Goal: Check status: Check status

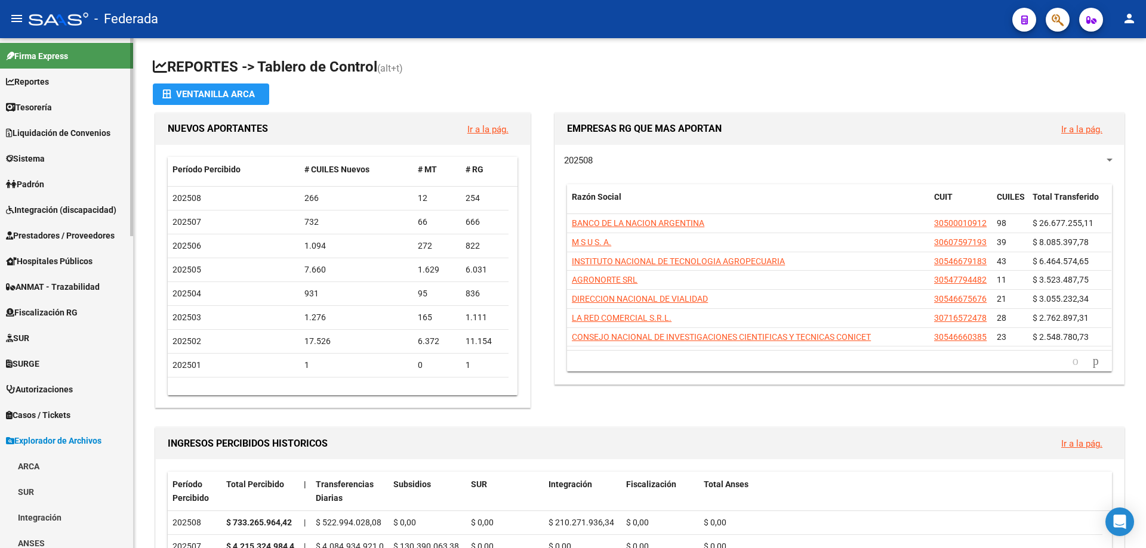
scroll to position [400, 0]
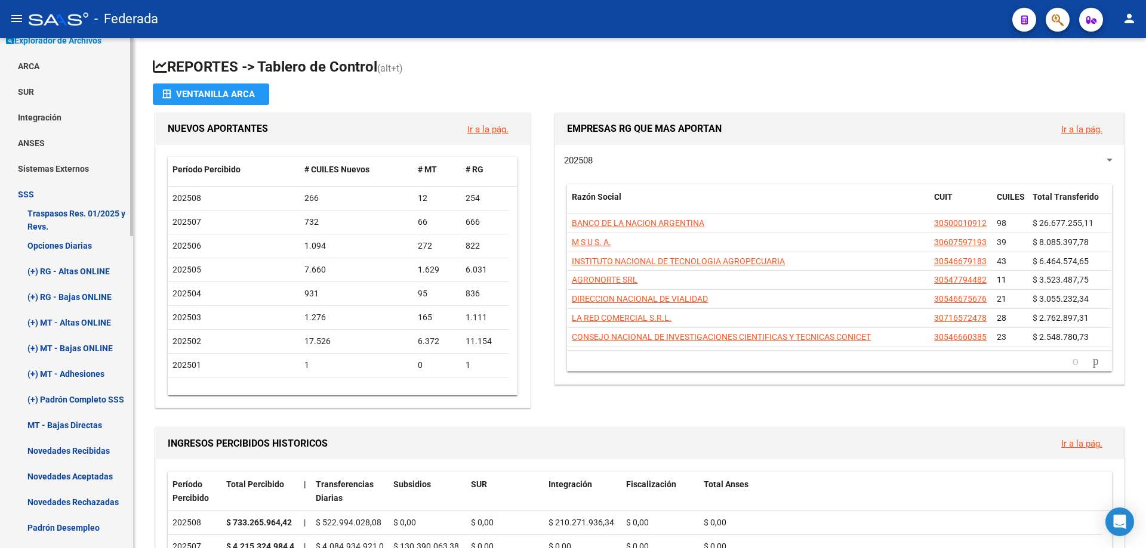
click at [70, 242] on link "Opciones Diarias" at bounding box center [66, 246] width 133 height 26
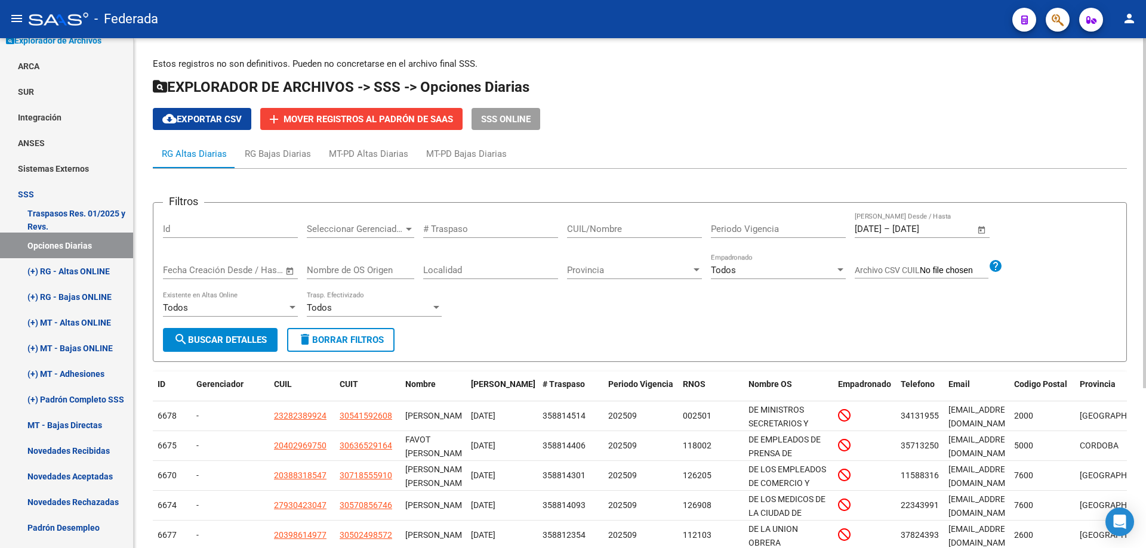
click at [980, 232] on span "Open calendar" at bounding box center [981, 229] width 29 height 29
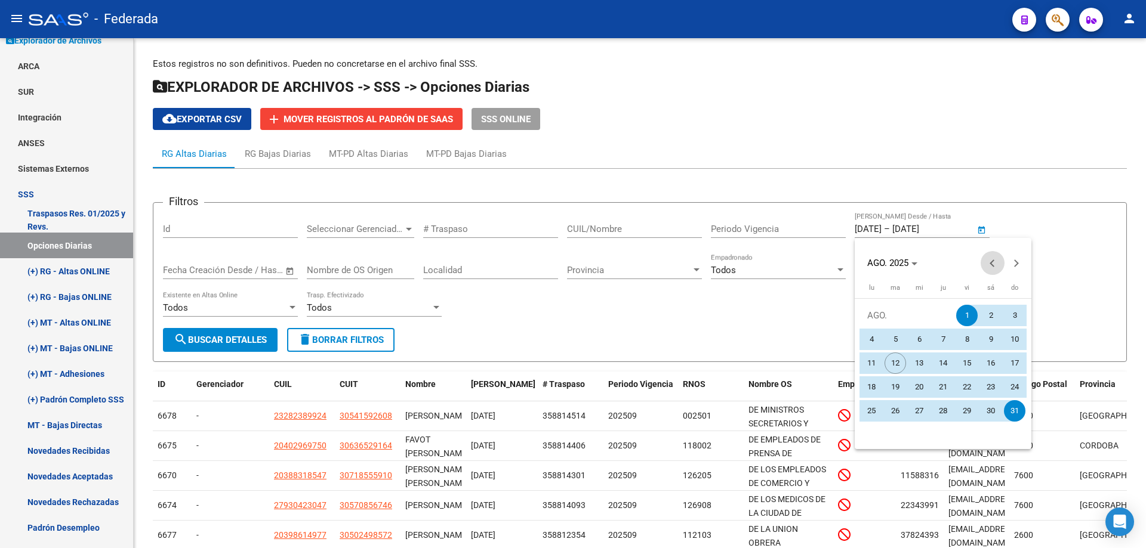
click at [993, 260] on button "Previous month" at bounding box center [992, 263] width 24 height 24
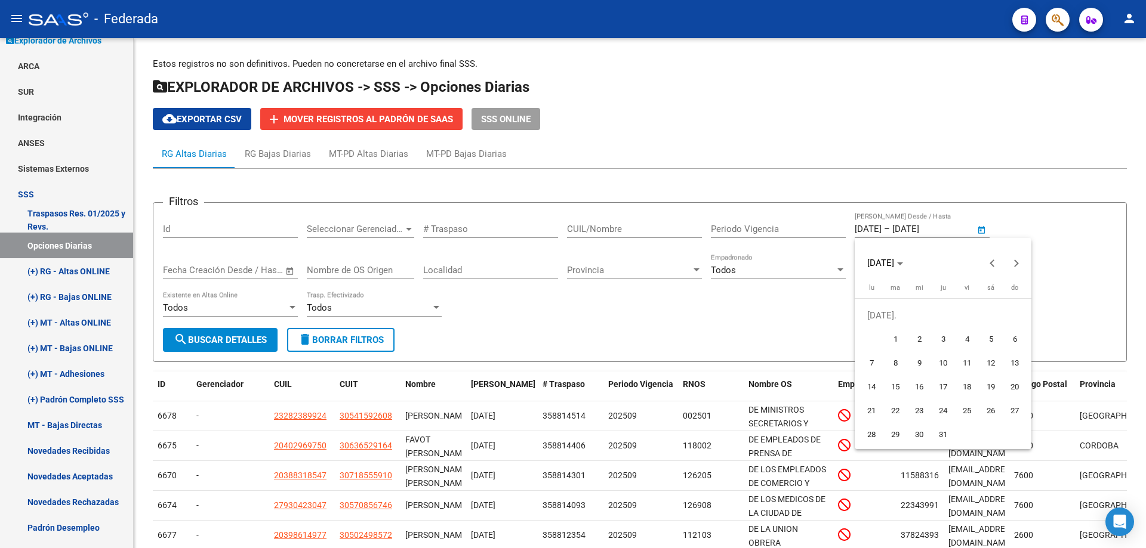
click at [893, 340] on span "1" at bounding box center [894, 339] width 21 height 21
type input "[DATE]"
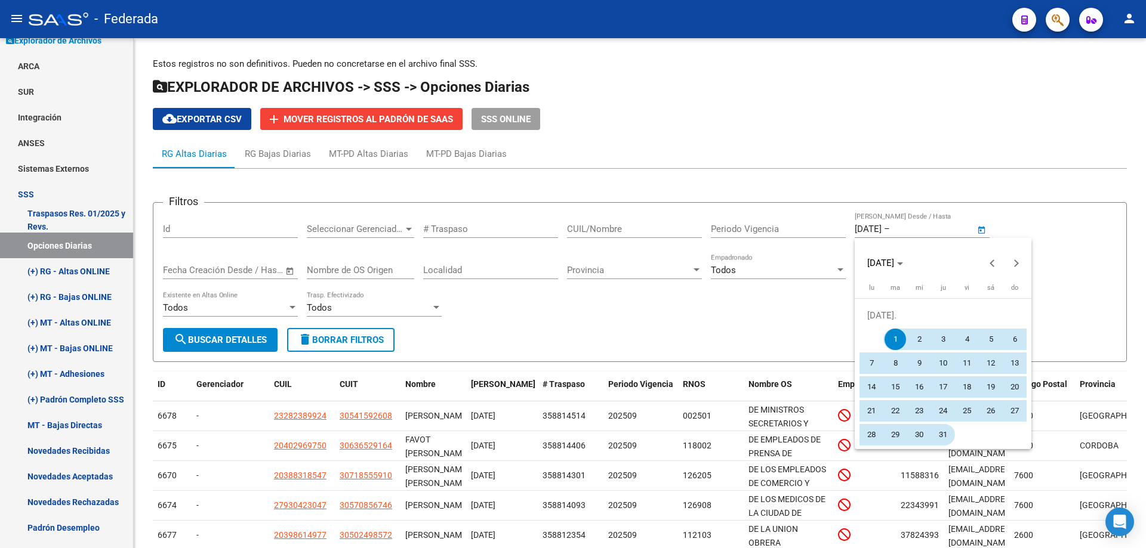
click at [943, 437] on span "31" at bounding box center [942, 434] width 21 height 21
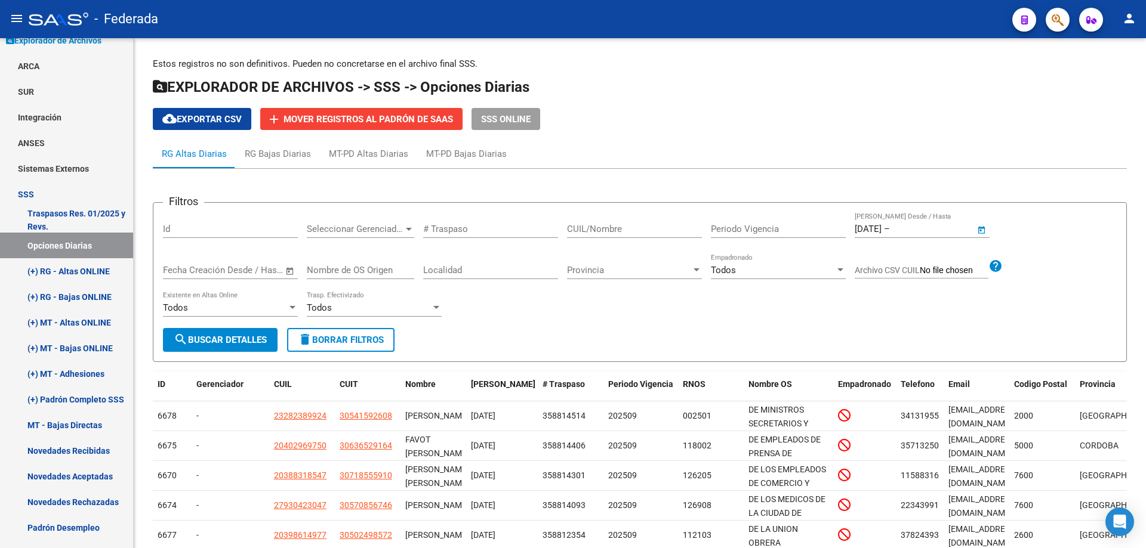
type input "[DATE]"
click at [229, 344] on span "search Buscar Detalles" at bounding box center [220, 340] width 93 height 11
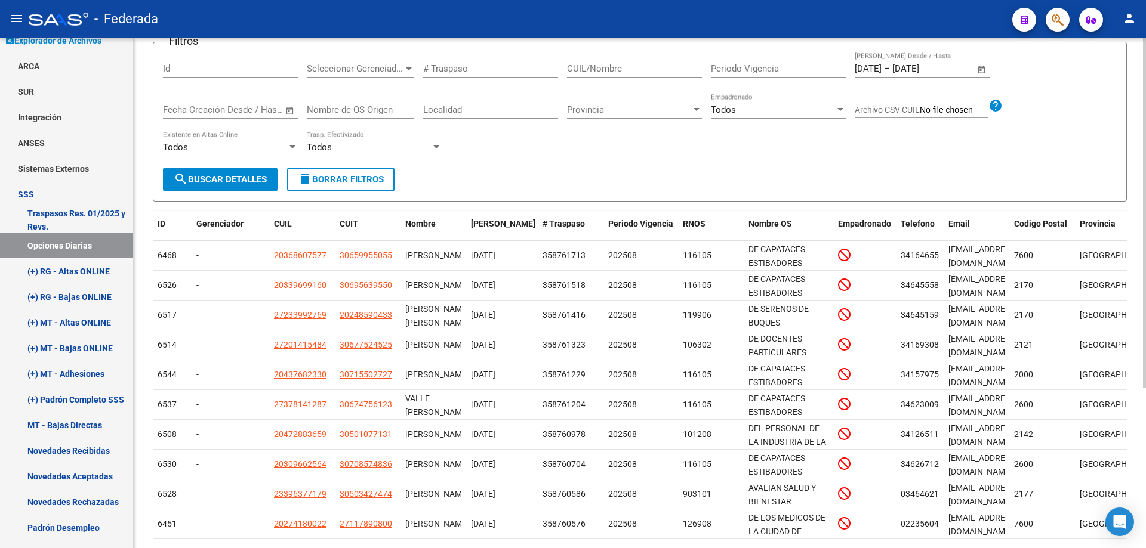
scroll to position [233, 0]
